Goal: Transaction & Acquisition: Register for event/course

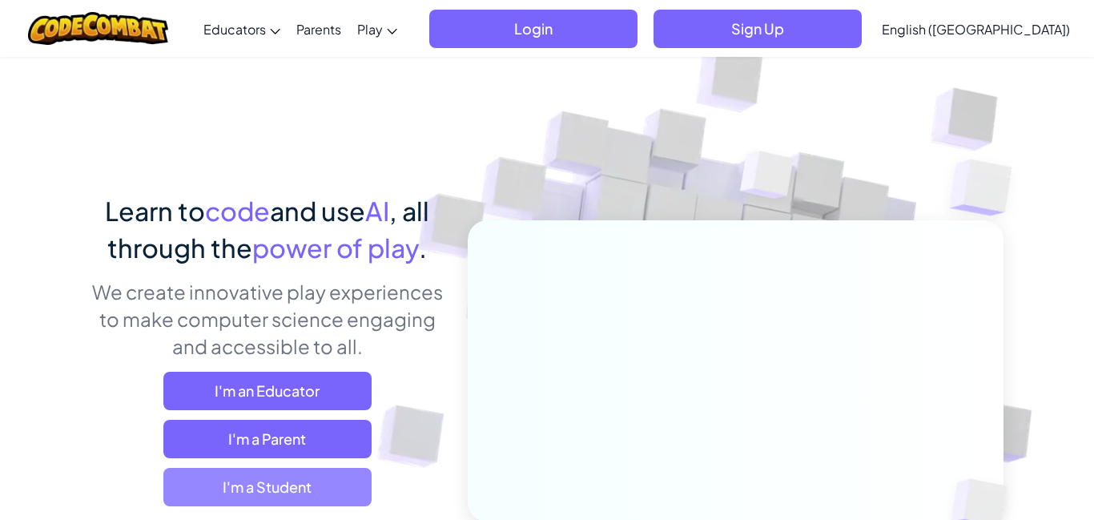
click at [254, 484] on span "I'm a Student" at bounding box center [267, 487] width 208 height 38
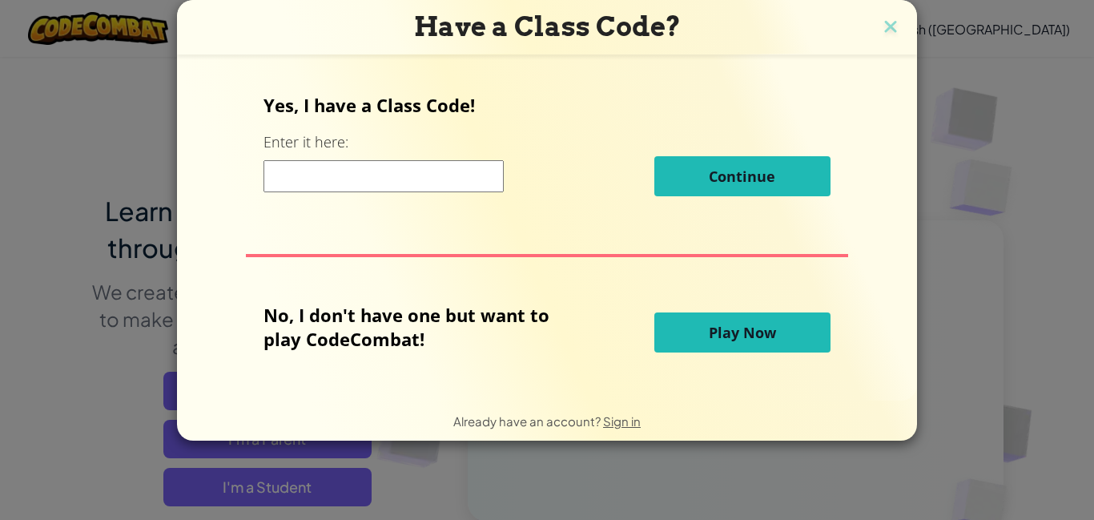
click at [326, 183] on input at bounding box center [384, 176] width 240 height 32
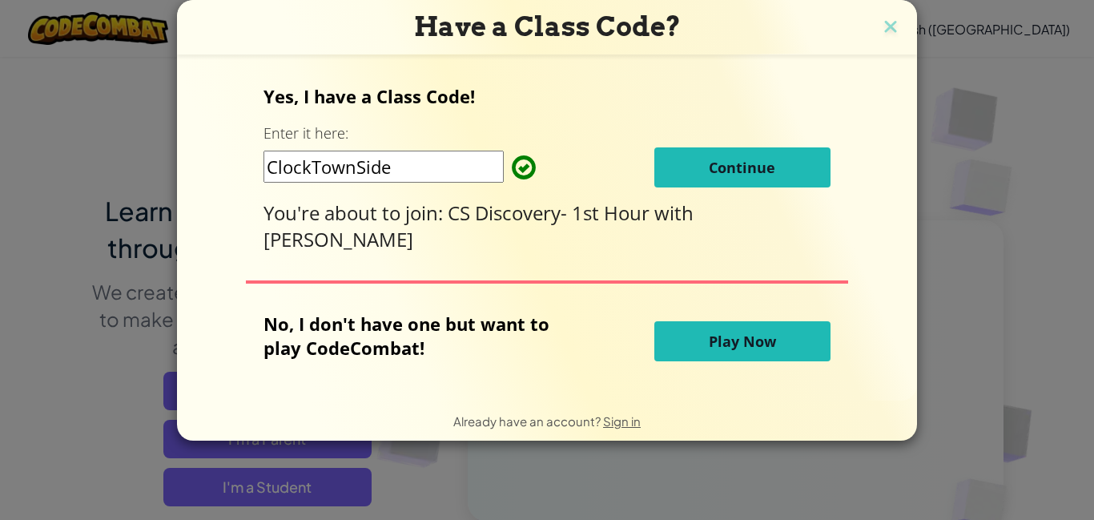
type input "ClockTownSide"
click at [735, 178] on button "Continue" at bounding box center [742, 167] width 176 height 40
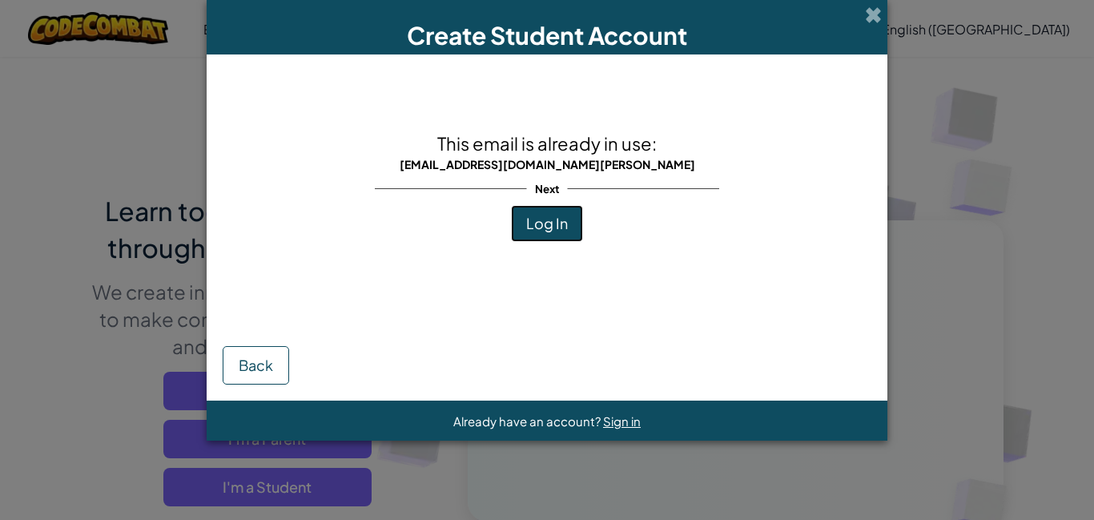
click at [549, 223] on span "Log In" at bounding box center [547, 223] width 42 height 18
